Goal: Check status: Check status

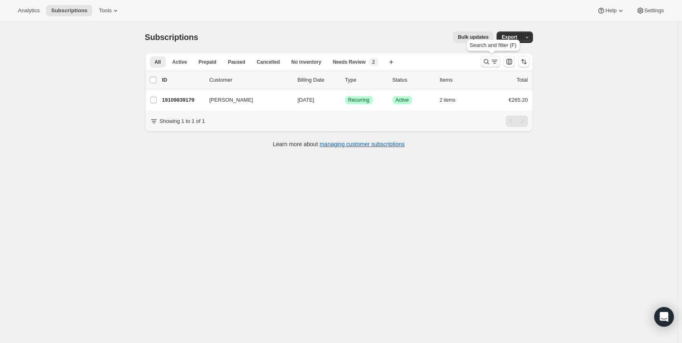
click at [488, 62] on icon "Search and filter results" at bounding box center [486, 62] width 8 height 8
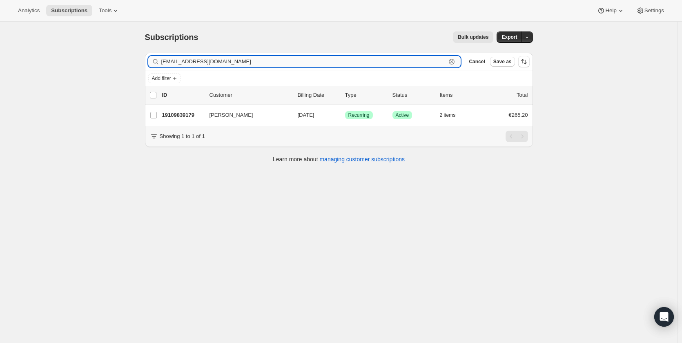
click at [334, 60] on input "[EMAIL_ADDRESS][DOMAIN_NAME]" at bounding box center [303, 61] width 285 height 11
paste input "[PERSON_NAME]"
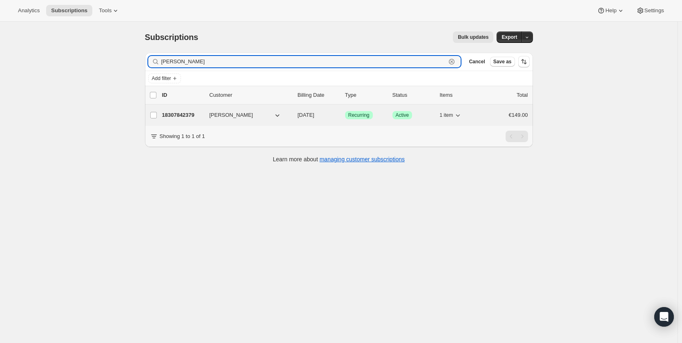
type input "[PERSON_NAME]"
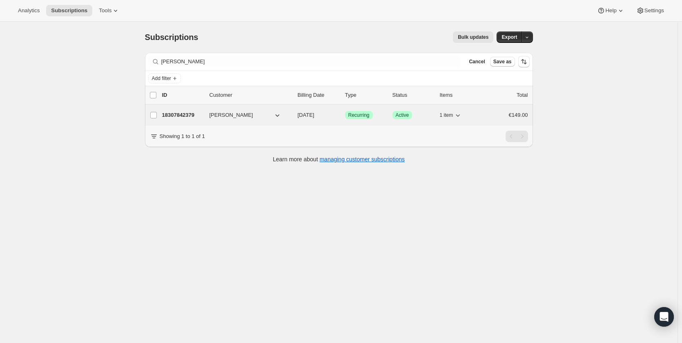
click at [183, 113] on p "18307842379" at bounding box center [182, 115] width 41 height 8
